Goal: Task Accomplishment & Management: Use online tool/utility

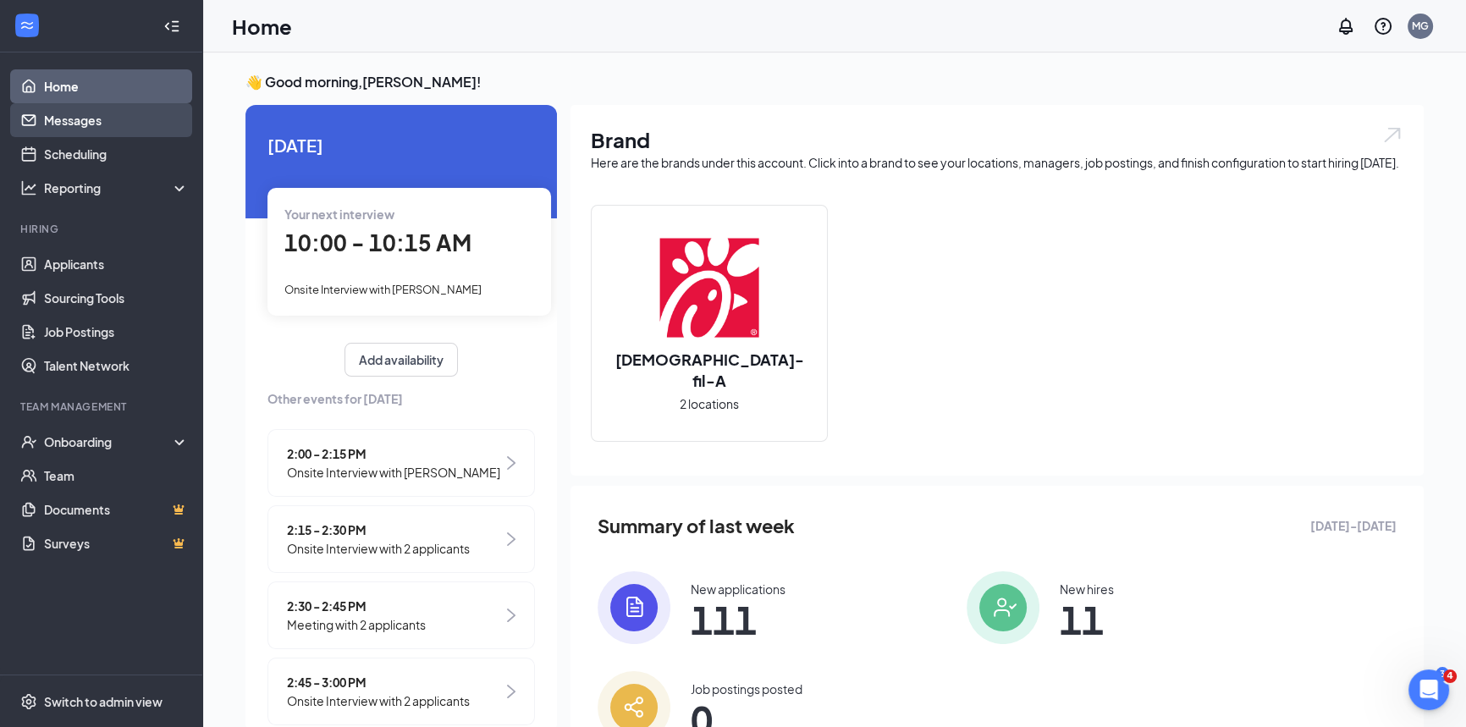
click at [86, 122] on link "Messages" at bounding box center [116, 120] width 145 height 34
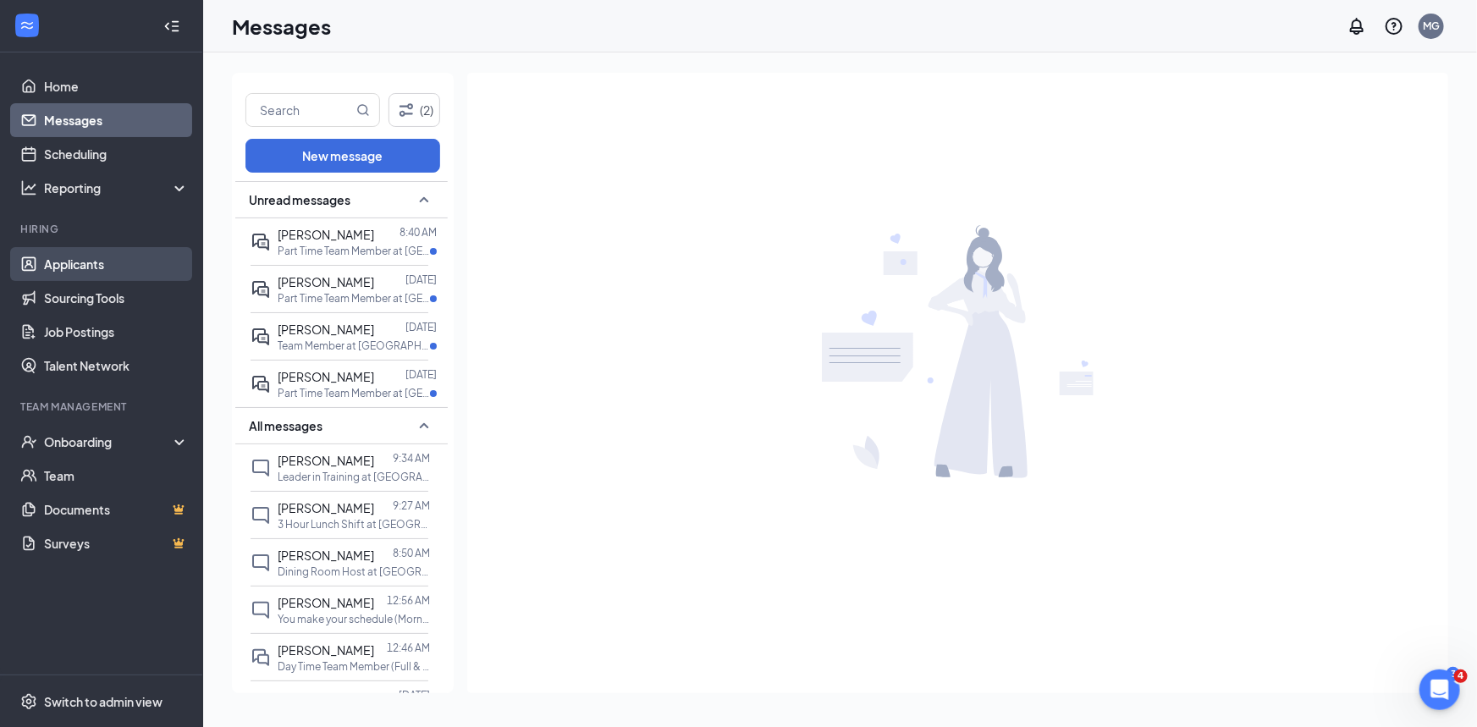
click at [90, 268] on link "Applicants" at bounding box center [116, 264] width 145 height 34
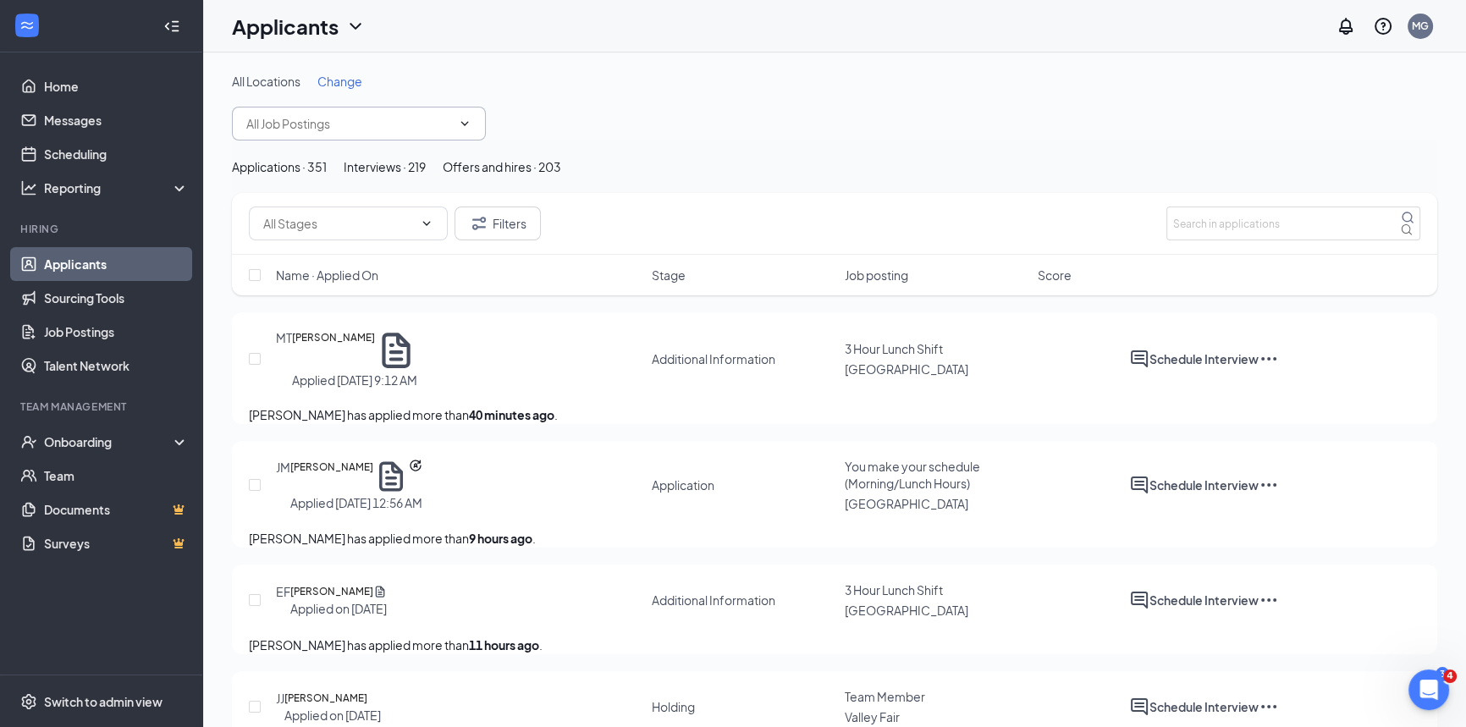
click at [282, 134] on span at bounding box center [359, 124] width 254 height 34
click at [465, 128] on icon "ChevronDown" at bounding box center [465, 124] width 14 height 14
click at [414, 128] on input "makiah" at bounding box center [348, 123] width 205 height 19
click at [371, 125] on input "makiah" at bounding box center [348, 123] width 205 height 19
click at [321, 127] on input "makiah" at bounding box center [348, 123] width 205 height 19
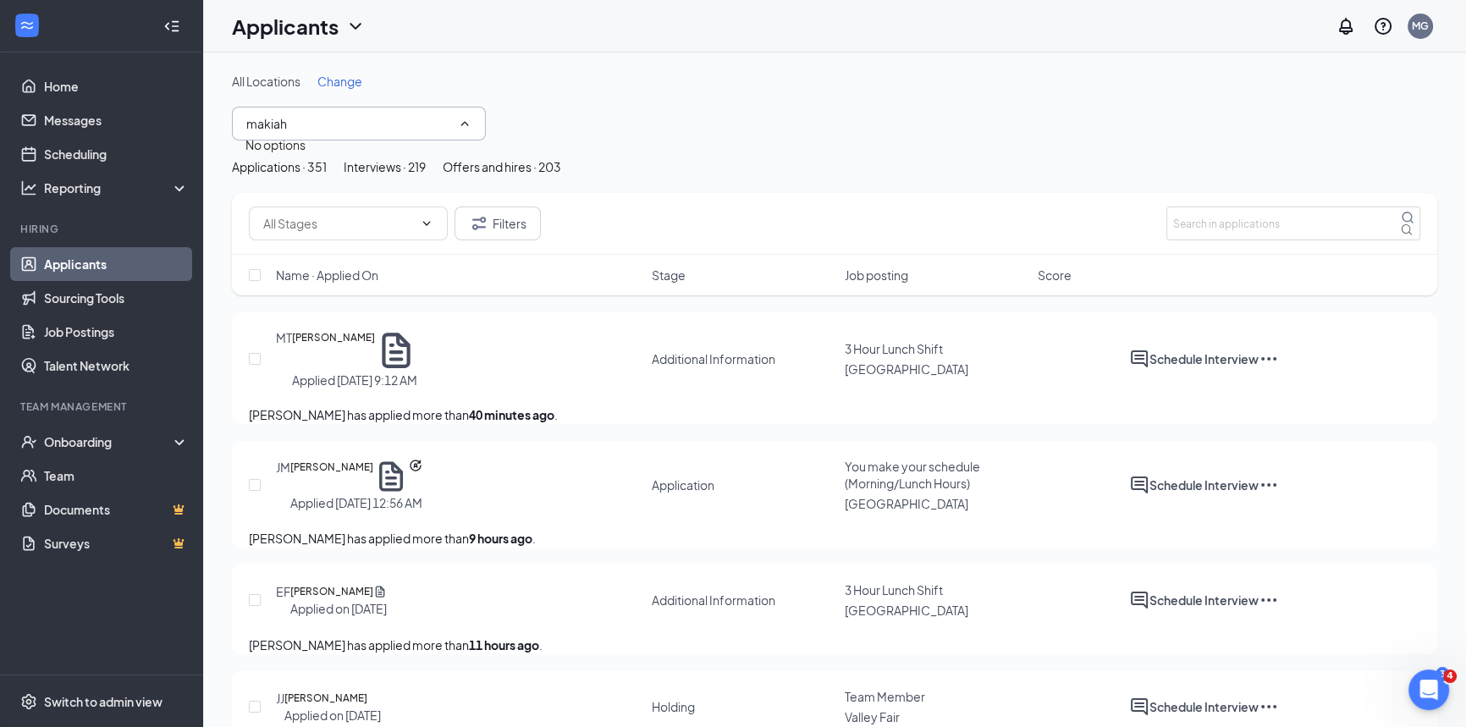
click at [321, 127] on input "makiah" at bounding box center [348, 123] width 205 height 19
type input "m"
click at [321, 127] on input "text" at bounding box center [348, 123] width 205 height 19
type input "z"
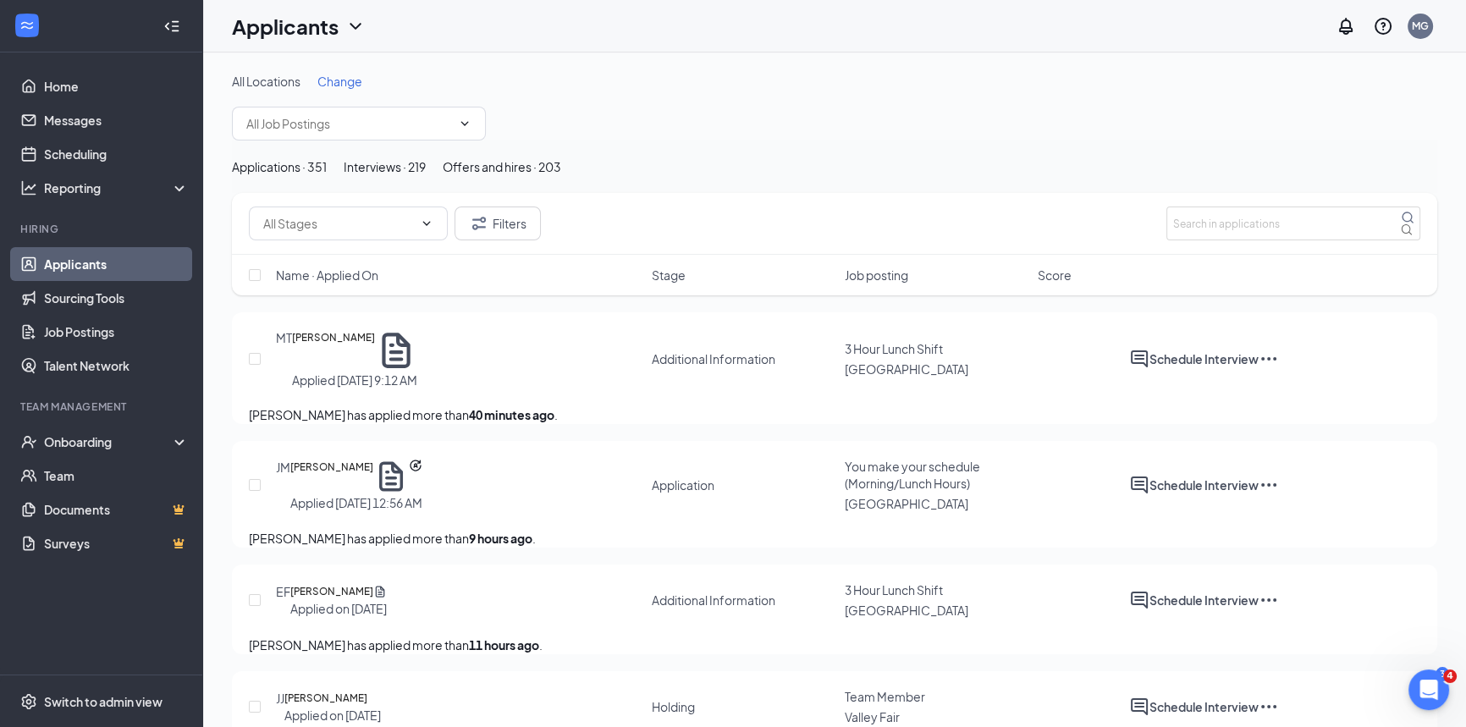
click at [795, 255] on div "Filters" at bounding box center [834, 224] width 1205 height 62
click at [1233, 240] on input "text" at bounding box center [1293, 223] width 254 height 34
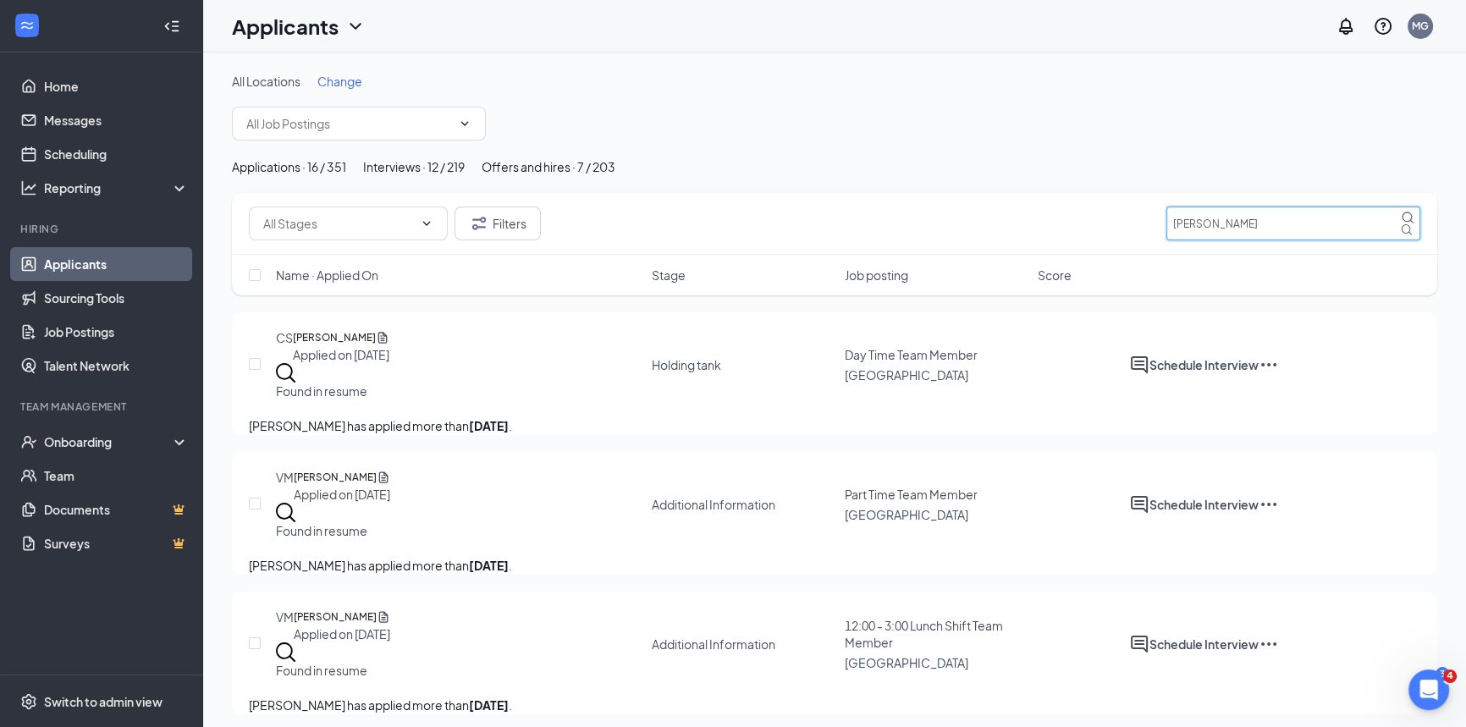
type input "[PERSON_NAME]"
click at [465, 176] on div "Interviews · 12 / 219" at bounding box center [414, 166] width 102 height 19
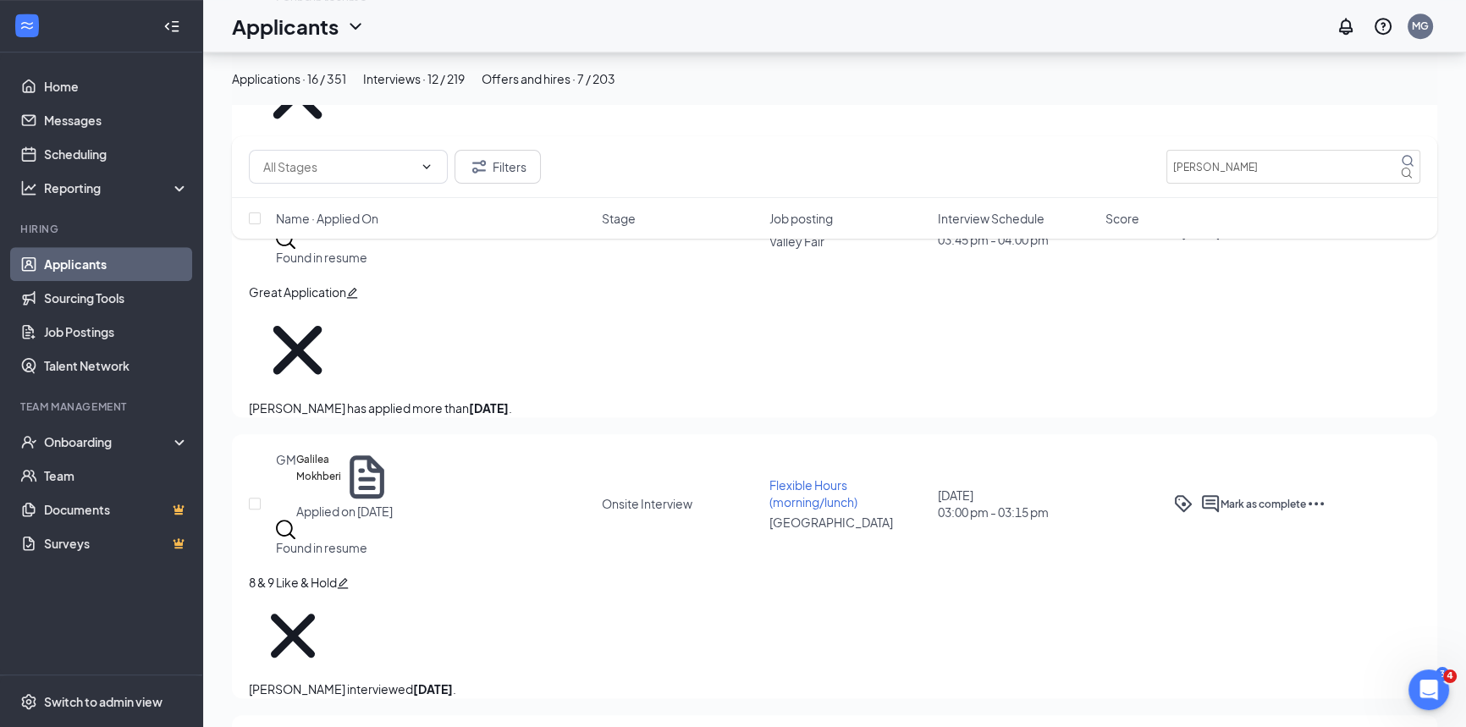
scroll to position [1513, 0]
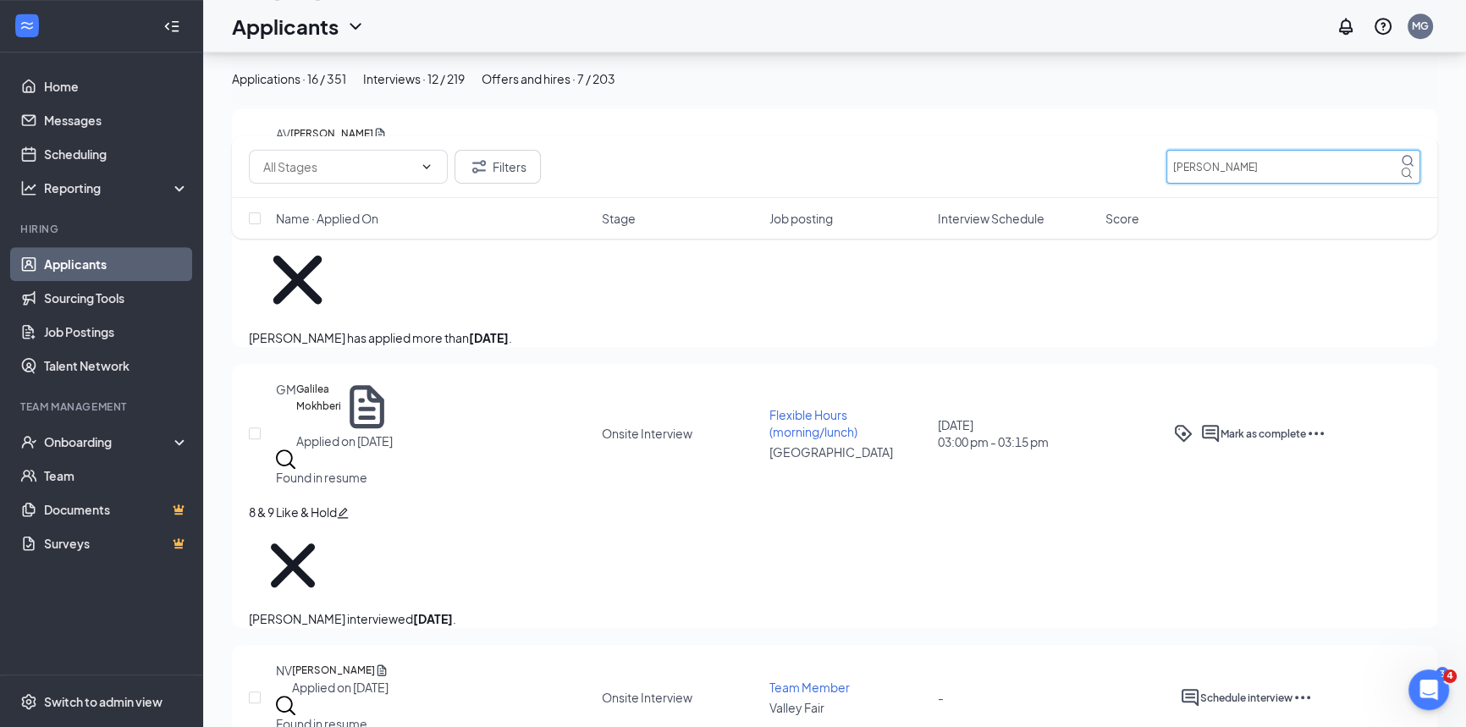
click at [1202, 167] on input "[PERSON_NAME]" at bounding box center [1293, 167] width 254 height 34
type input "z"
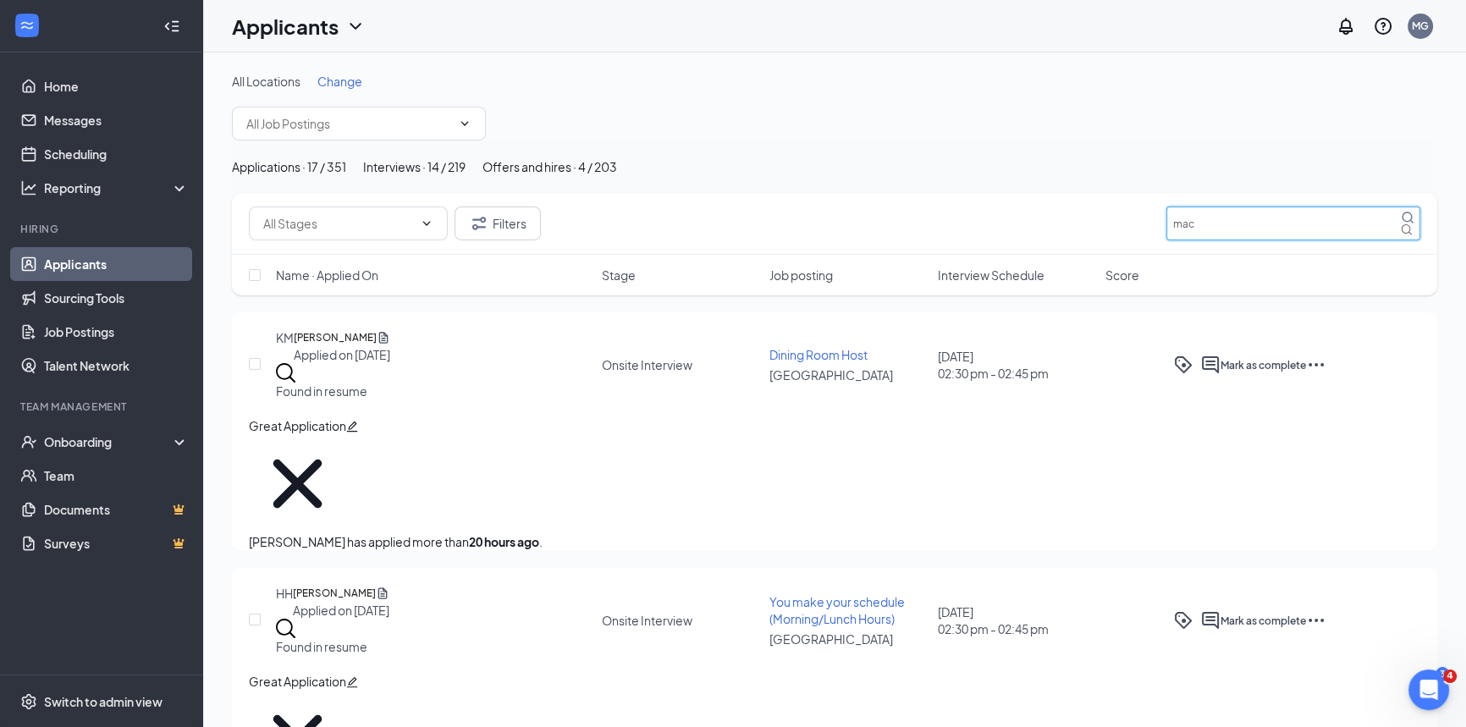
type input "mac"
click at [617, 175] on div "Offers and hires · 4 / 203" at bounding box center [549, 166] width 135 height 19
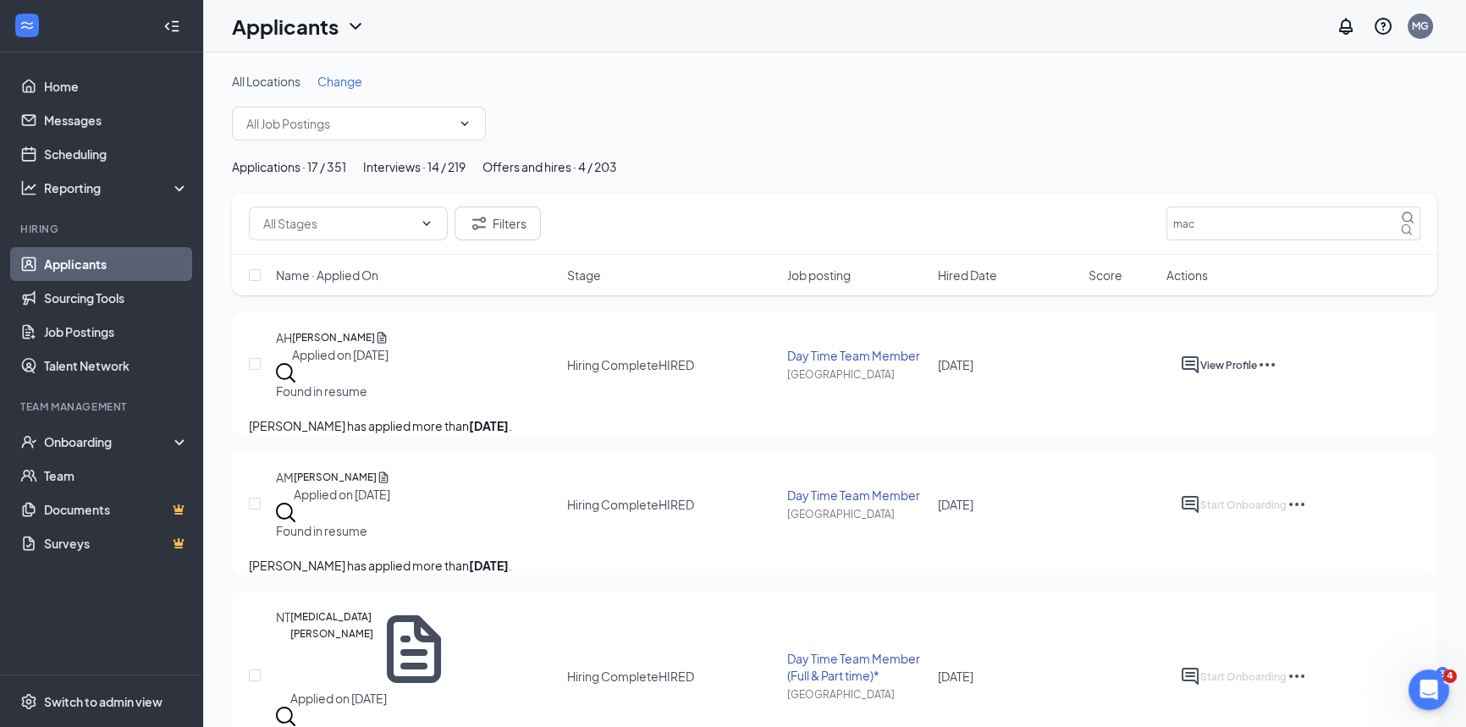
click at [465, 172] on div "Interviews · 14 / 219" at bounding box center [414, 166] width 102 height 19
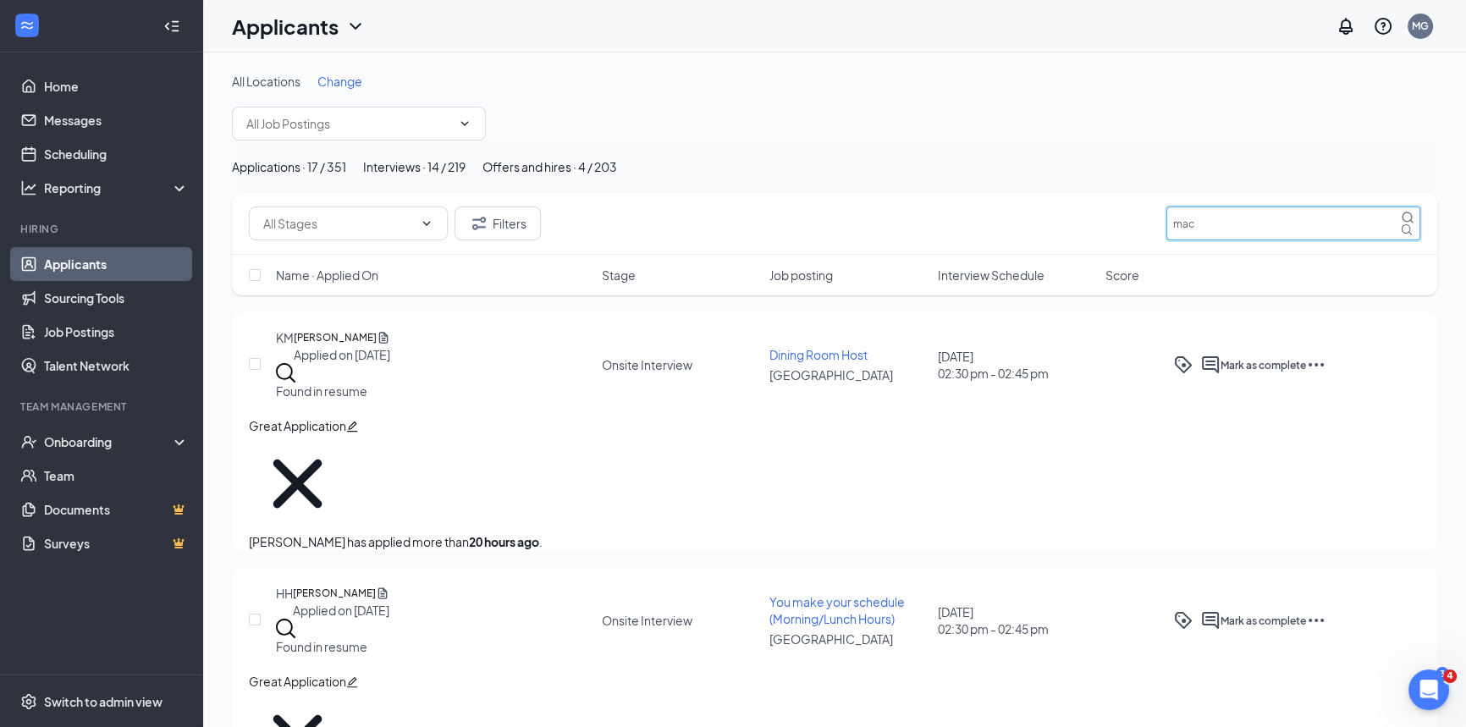
click at [1224, 240] on input "mac" at bounding box center [1293, 223] width 254 height 34
type input "m"
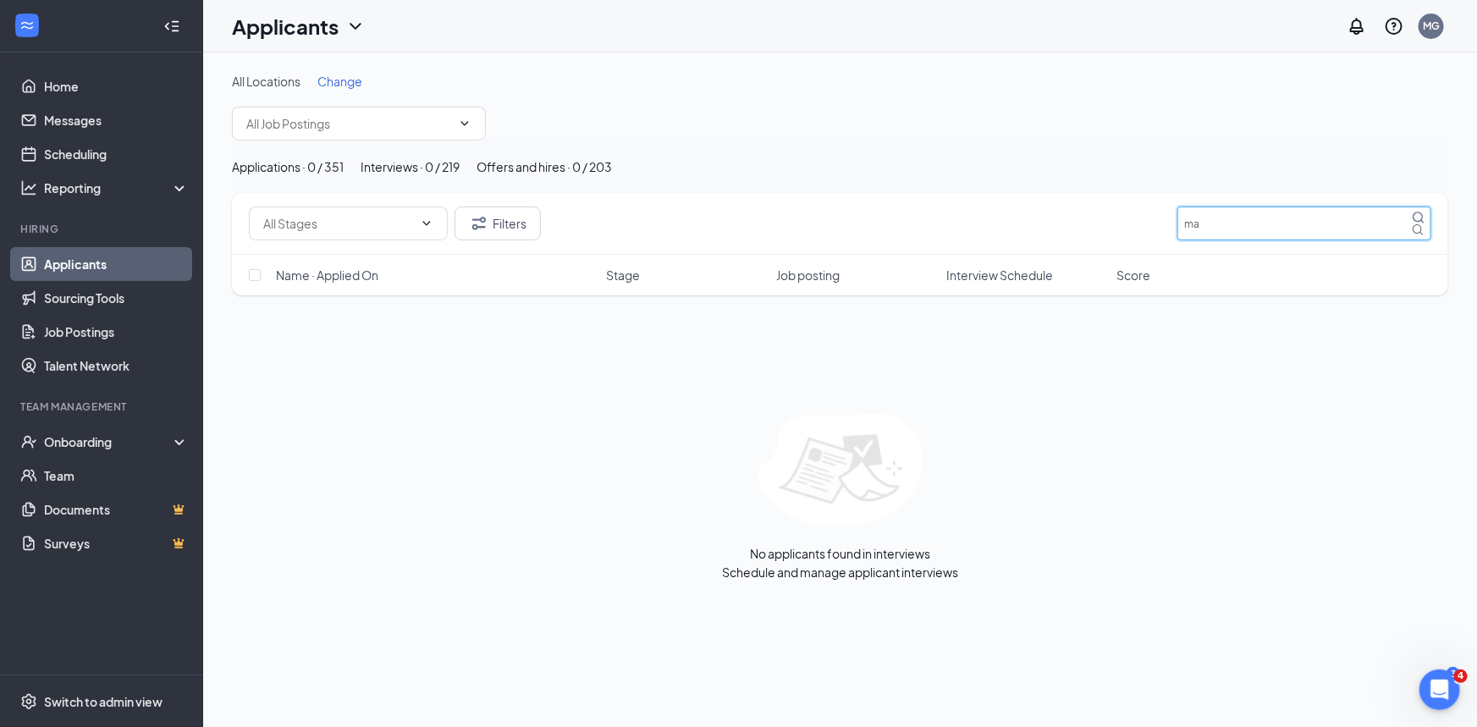
type input "m"
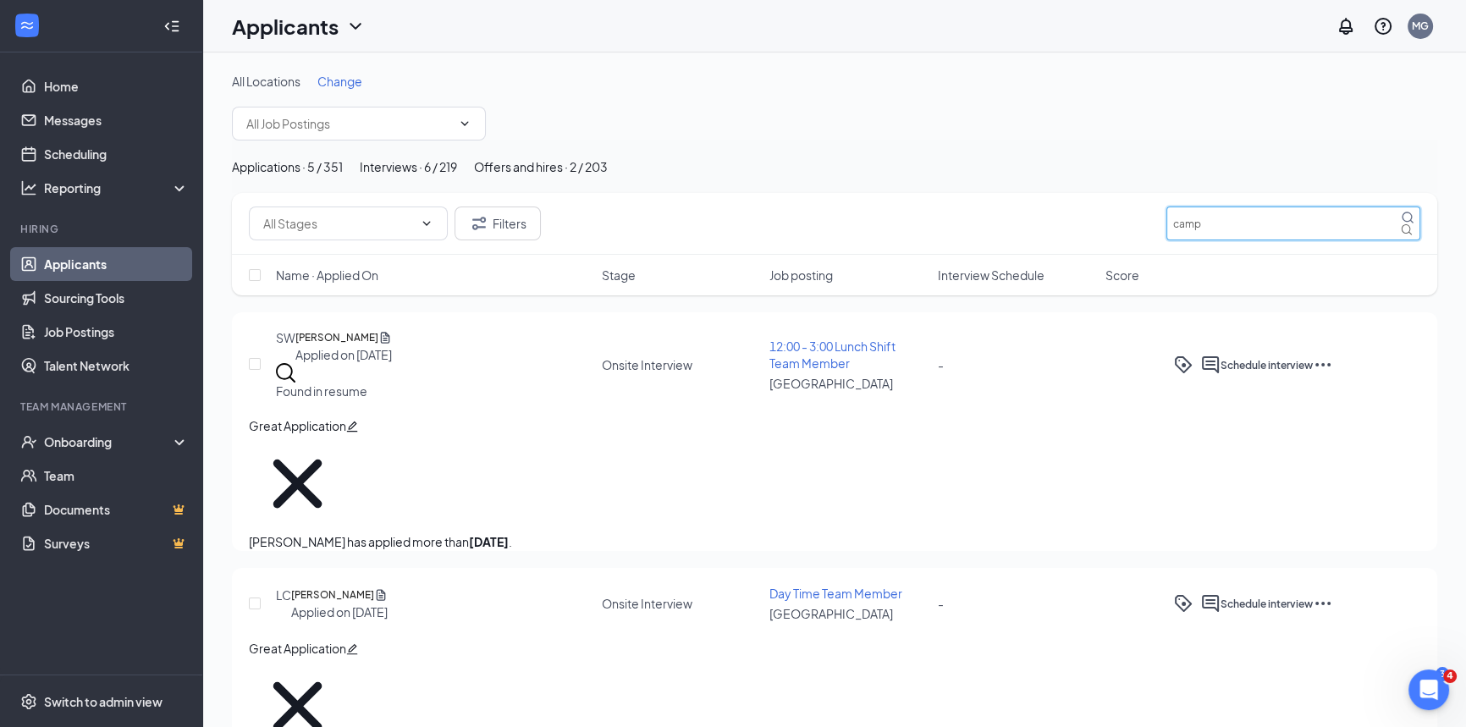
type input "camp"
click at [608, 176] on div "Offers and hires · 2 / 203" at bounding box center [541, 166] width 134 height 19
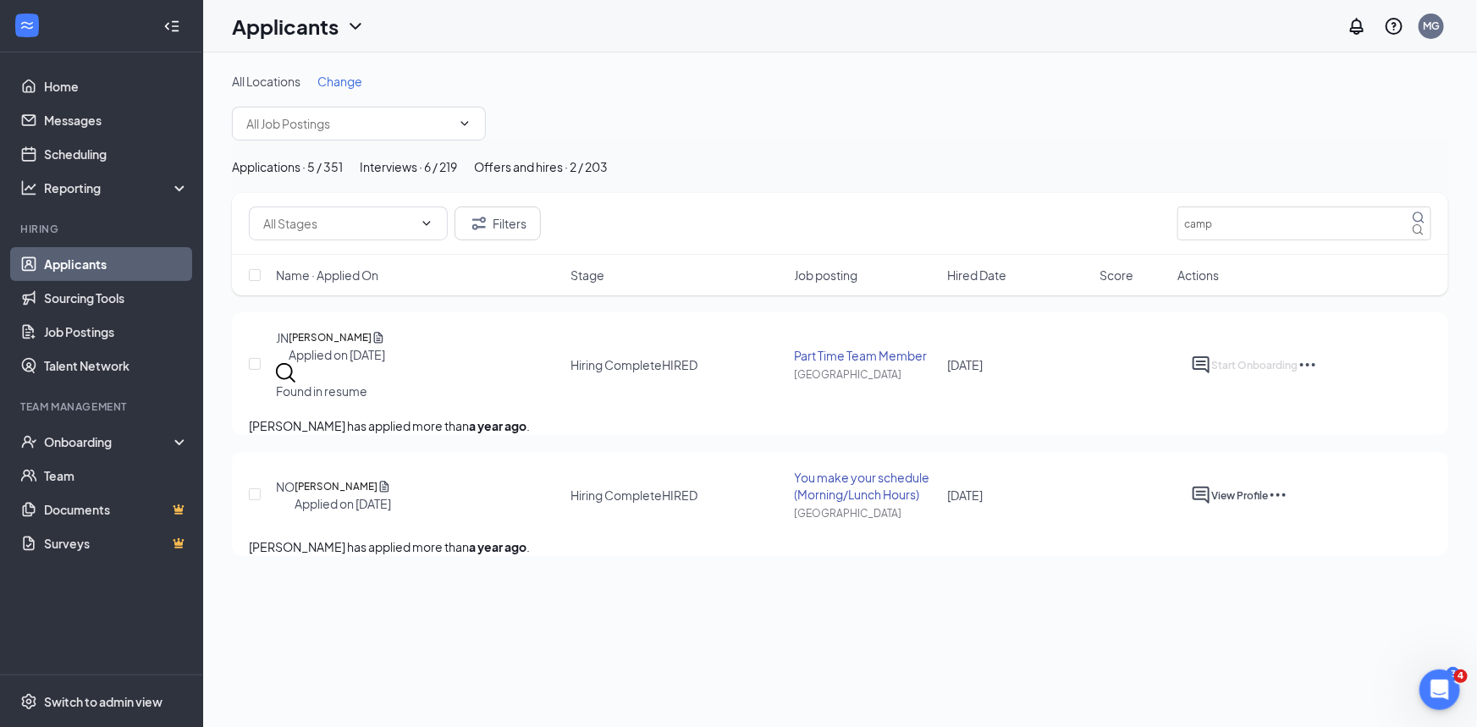
click at [457, 176] on div "Interviews · 6 / 219" at bounding box center [408, 166] width 97 height 19
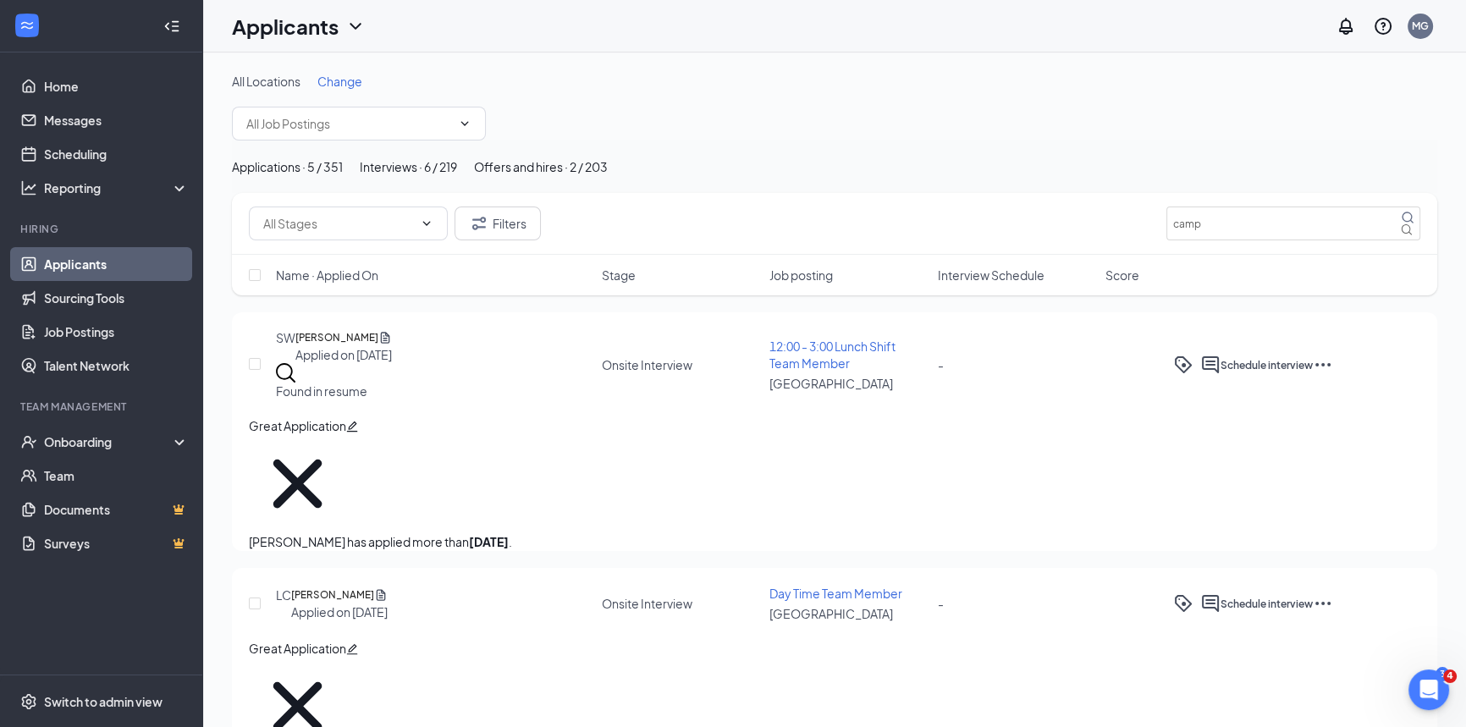
click at [343, 176] on div "Applications · 5 / 351" at bounding box center [287, 166] width 111 height 19
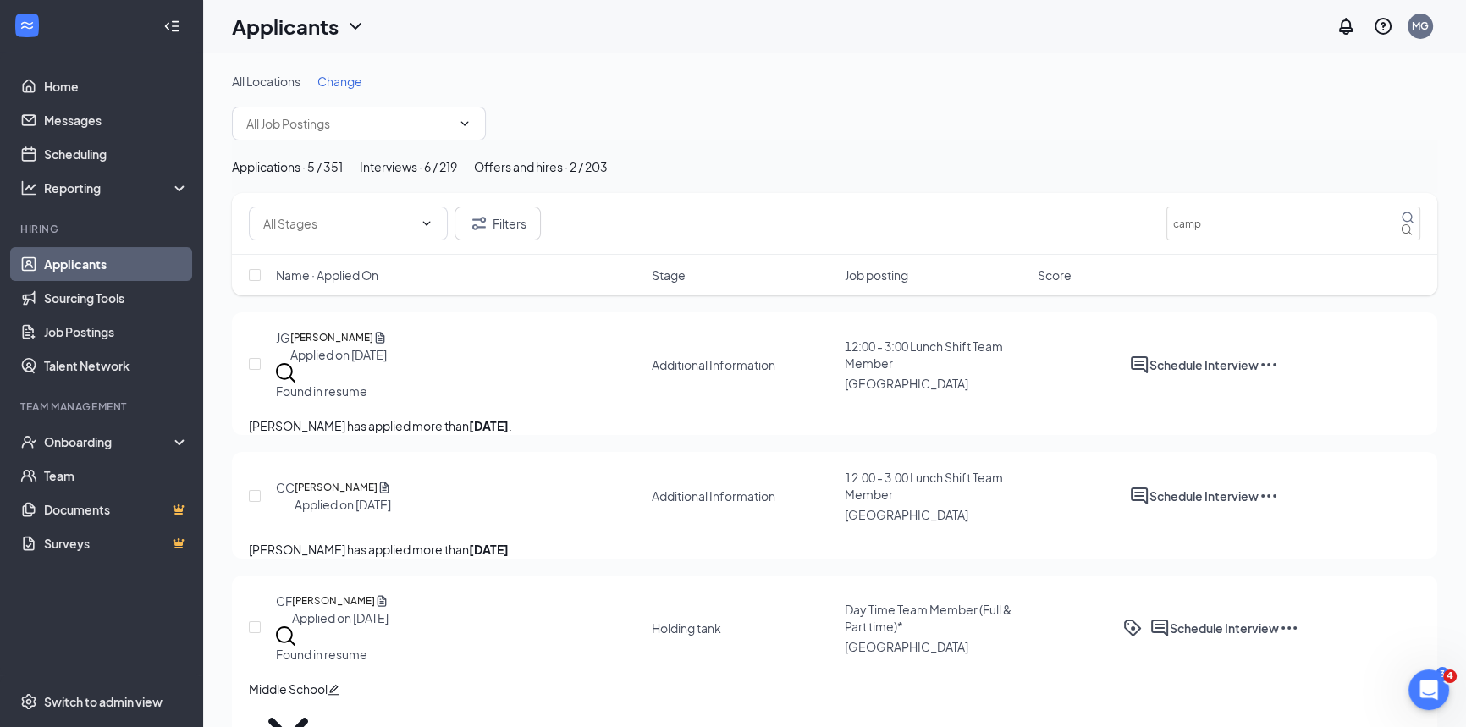
click at [608, 176] on div "Offers and hires · 2 / 203" at bounding box center [541, 166] width 134 height 19
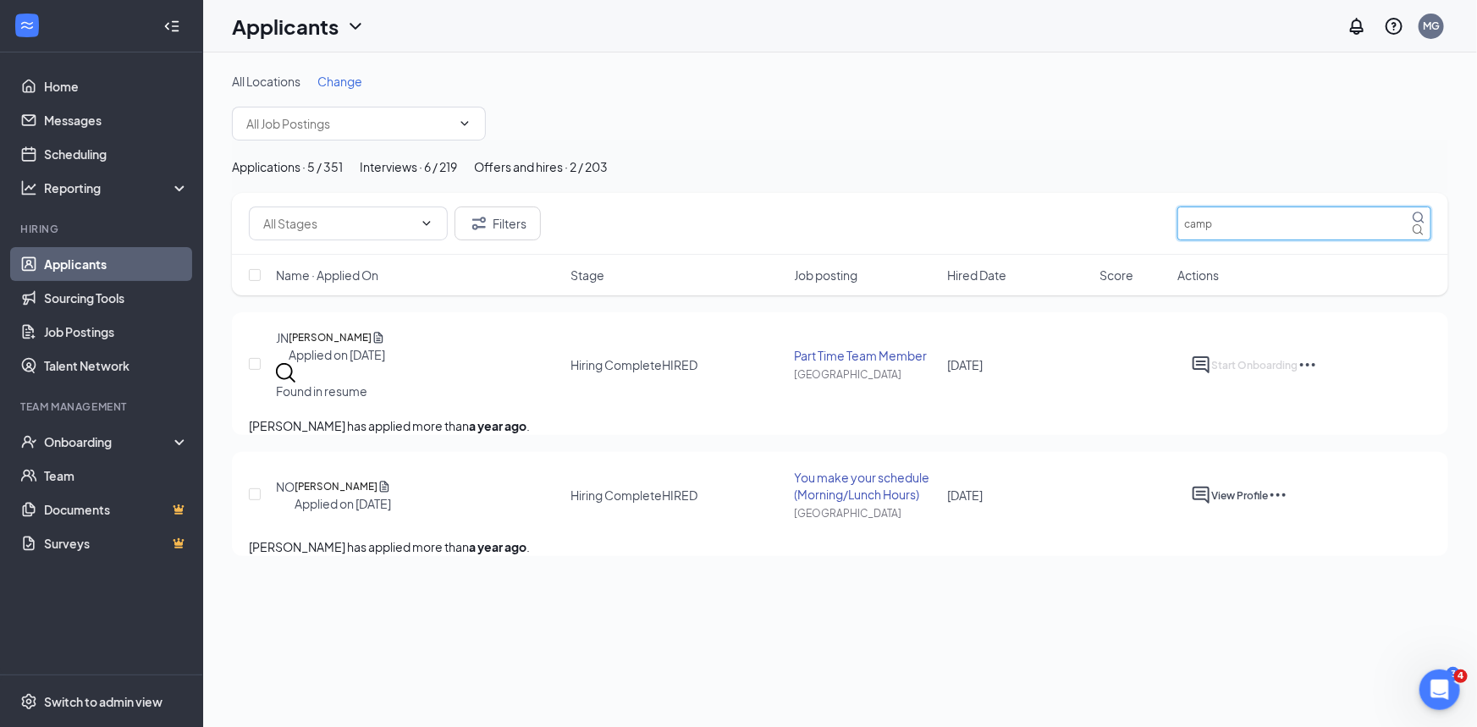
click at [1232, 240] on input "camp" at bounding box center [1304, 223] width 254 height 34
type input "c"
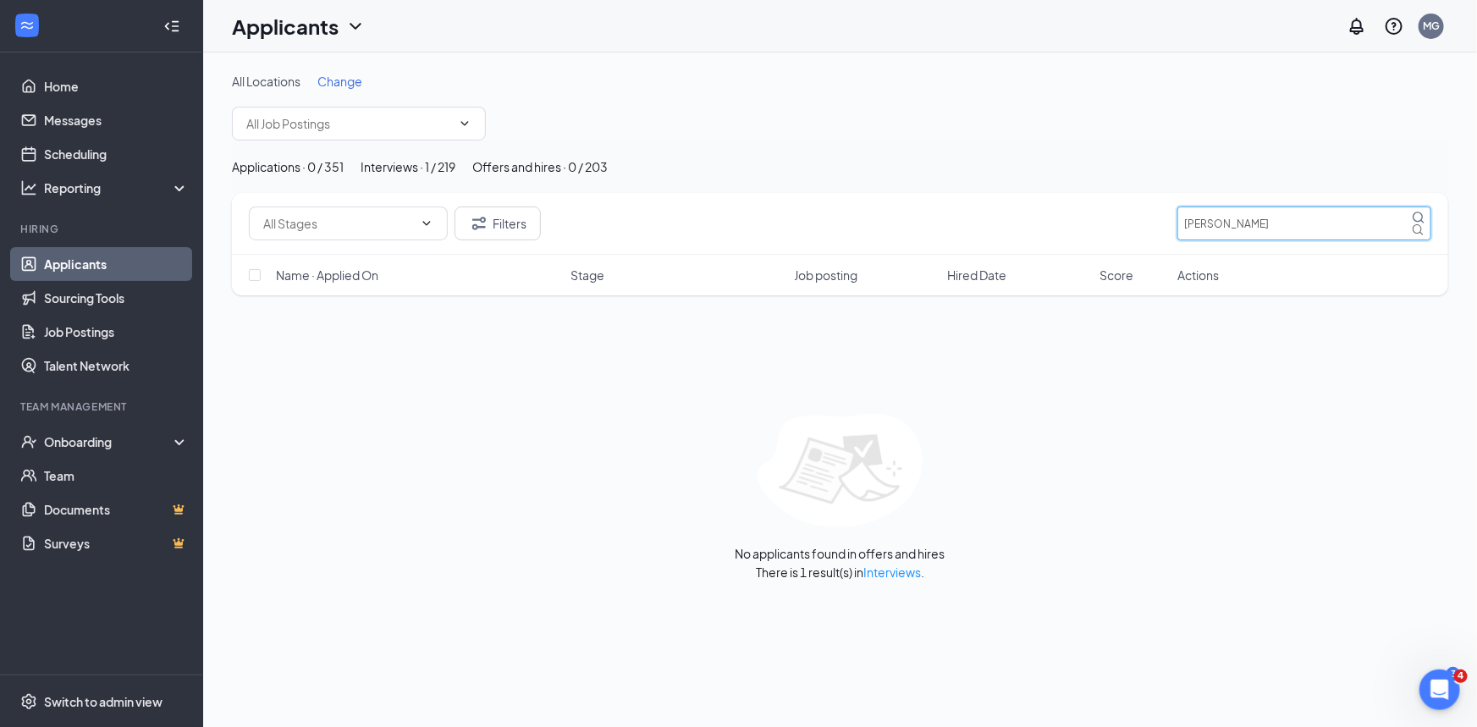
type input "[PERSON_NAME]"
click at [455, 176] on div "Interviews · 1 / 219" at bounding box center [407, 166] width 95 height 19
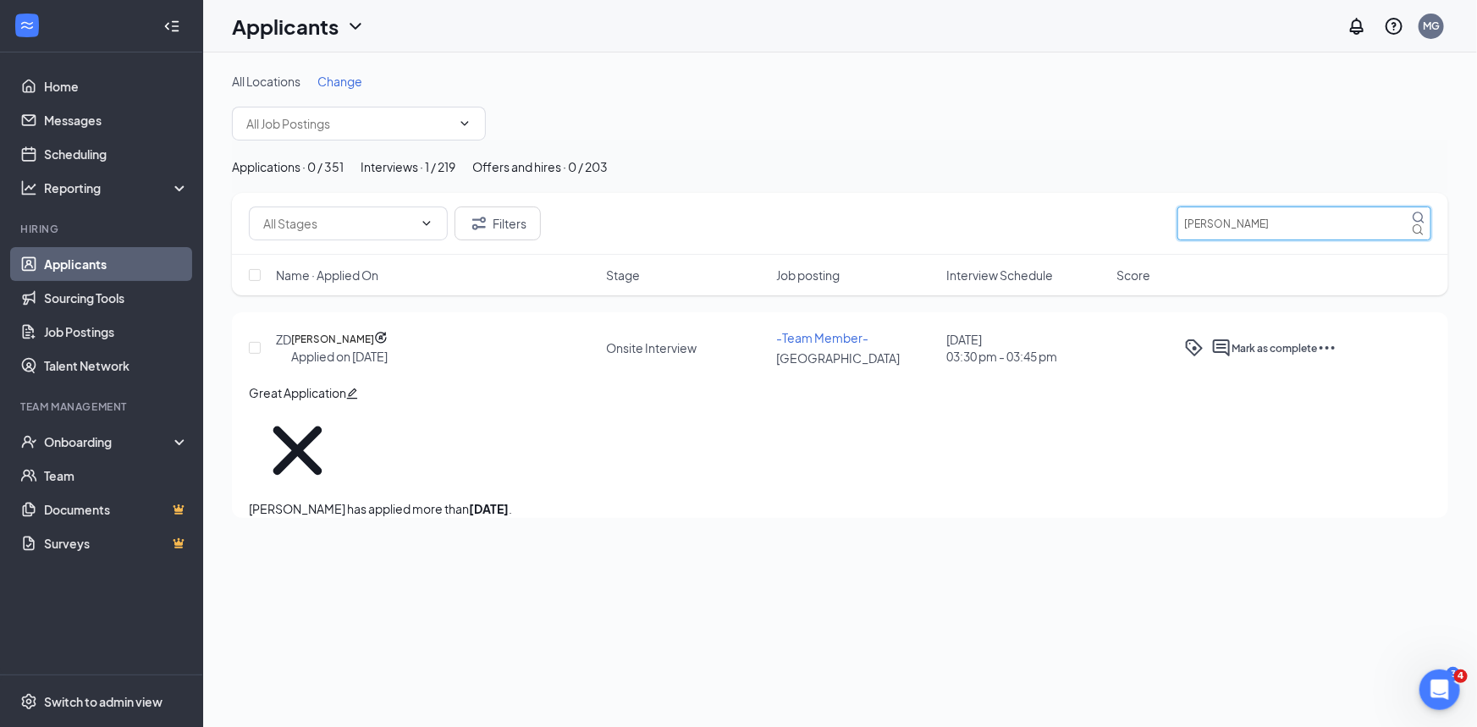
click at [1238, 240] on input "[PERSON_NAME]" at bounding box center [1304, 223] width 254 height 34
type input "z"
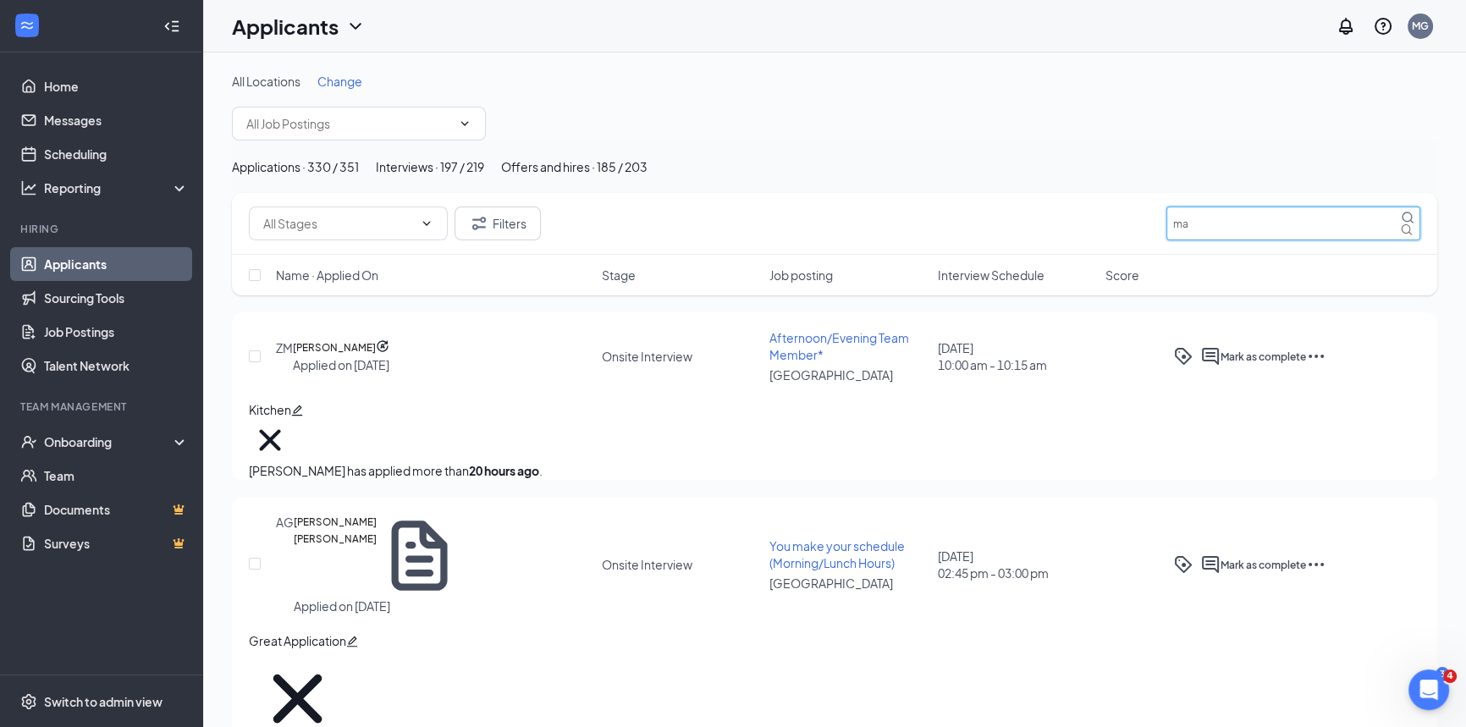
type input "m"
